Goal: Navigation & Orientation: Understand site structure

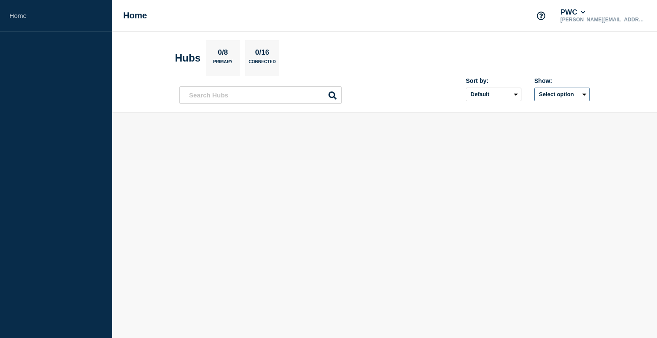
click at [550, 96] on button "Select option" at bounding box center [562, 95] width 56 height 14
click at [529, 123] on input "openIncidentsHubs checkbox" at bounding box center [529, 125] width 6 height 6
click at [574, 95] on button "Selected" at bounding box center [562, 95] width 56 height 14
click at [529, 111] on input "all checkbox" at bounding box center [529, 114] width 6 height 6
click at [189, 62] on h2 "Hubs" at bounding box center [188, 58] width 26 height 12
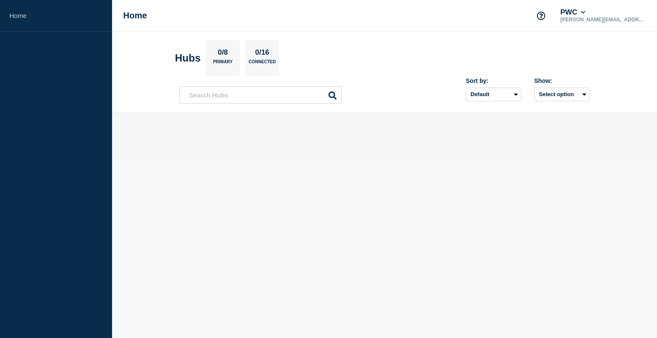
click at [263, 54] on p "0/16" at bounding box center [262, 53] width 21 height 11
click at [231, 54] on p "0/8" at bounding box center [223, 53] width 17 height 11
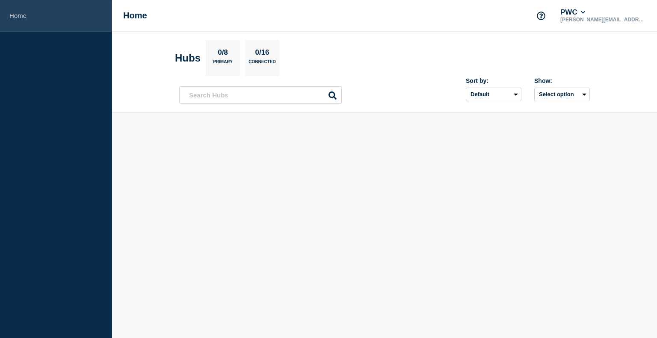
click at [22, 23] on link "Home" at bounding box center [56, 16] width 112 height 32
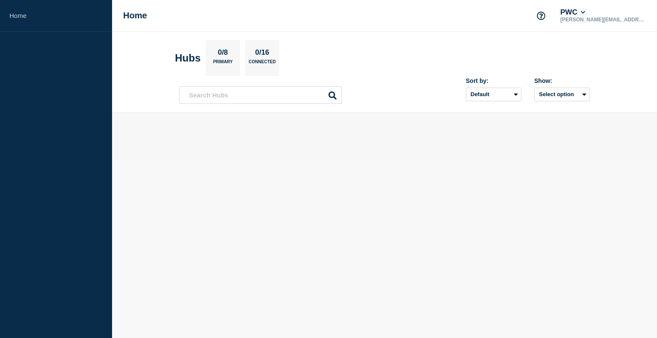
click at [586, 14] on icon at bounding box center [583, 12] width 5 height 5
click at [520, 177] on body "Home Home PWC [PERSON_NAME][EMAIL_ADDRESS][PERSON_NAME][DOMAIN_NAME] Account PW…" at bounding box center [328, 169] width 657 height 338
click at [550, 96] on button "Select option" at bounding box center [562, 95] width 56 height 14
click at [479, 134] on div at bounding box center [384, 137] width 411 height 20
